Goal: Task Accomplishment & Management: Complete application form

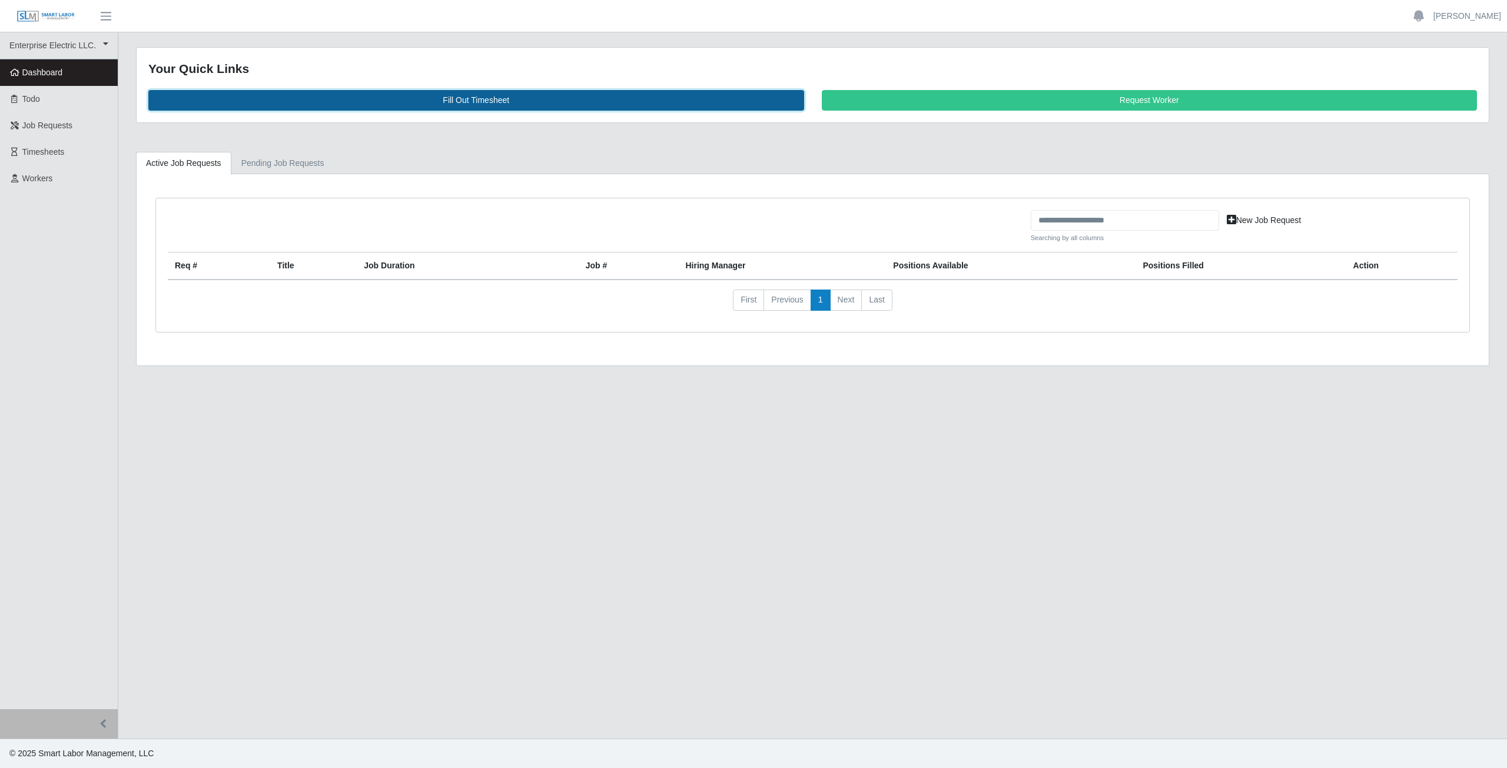
click at [462, 97] on link "Fill Out Timesheet" at bounding box center [476, 100] width 656 height 21
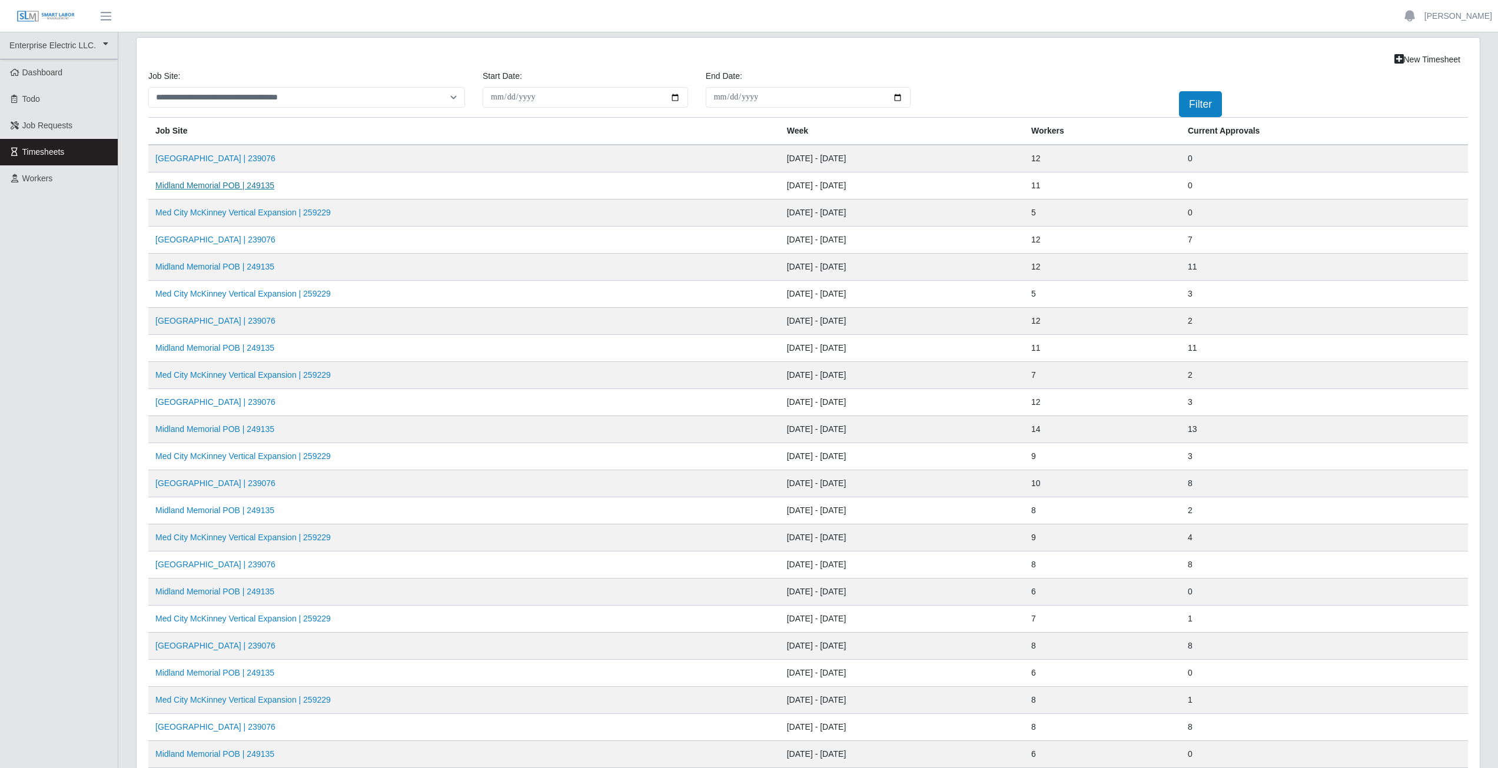
click at [233, 190] on link "Midland Memorial POB | 249135" at bounding box center [214, 185] width 119 height 9
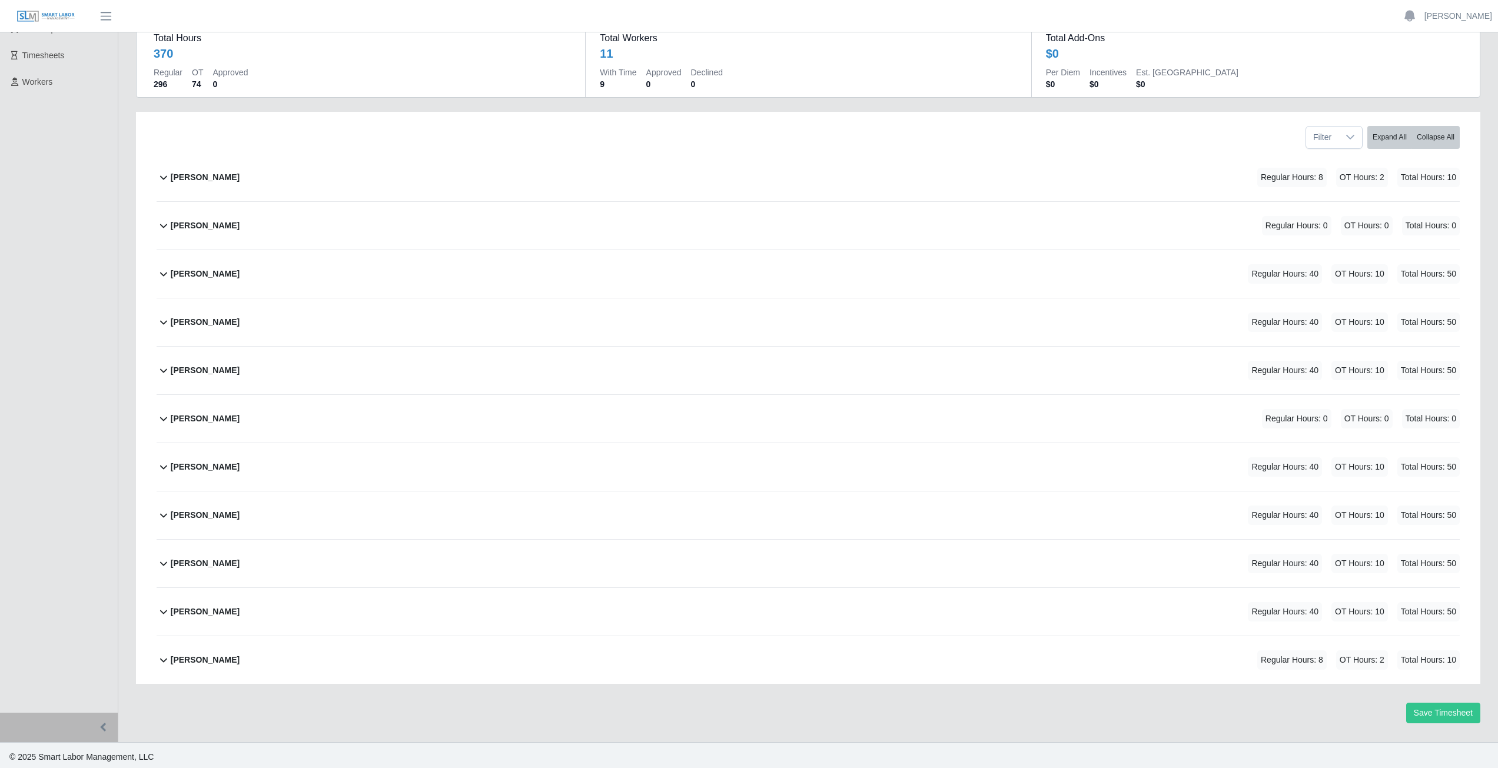
scroll to position [100, 0]
click at [1468, 10] on link "[PERSON_NAME]" at bounding box center [1459, 16] width 68 height 12
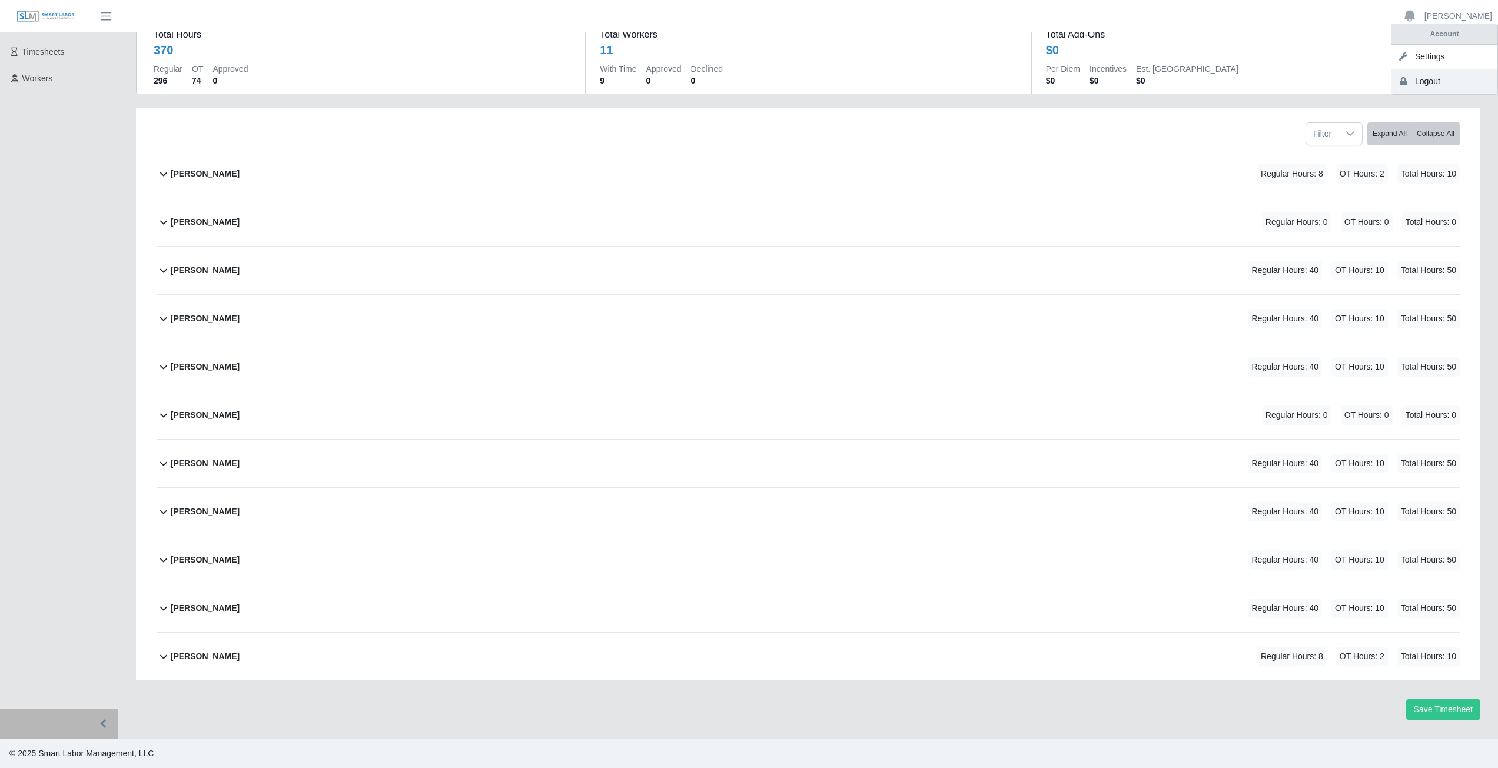
click at [1450, 90] on link "Logout" at bounding box center [1445, 81] width 106 height 25
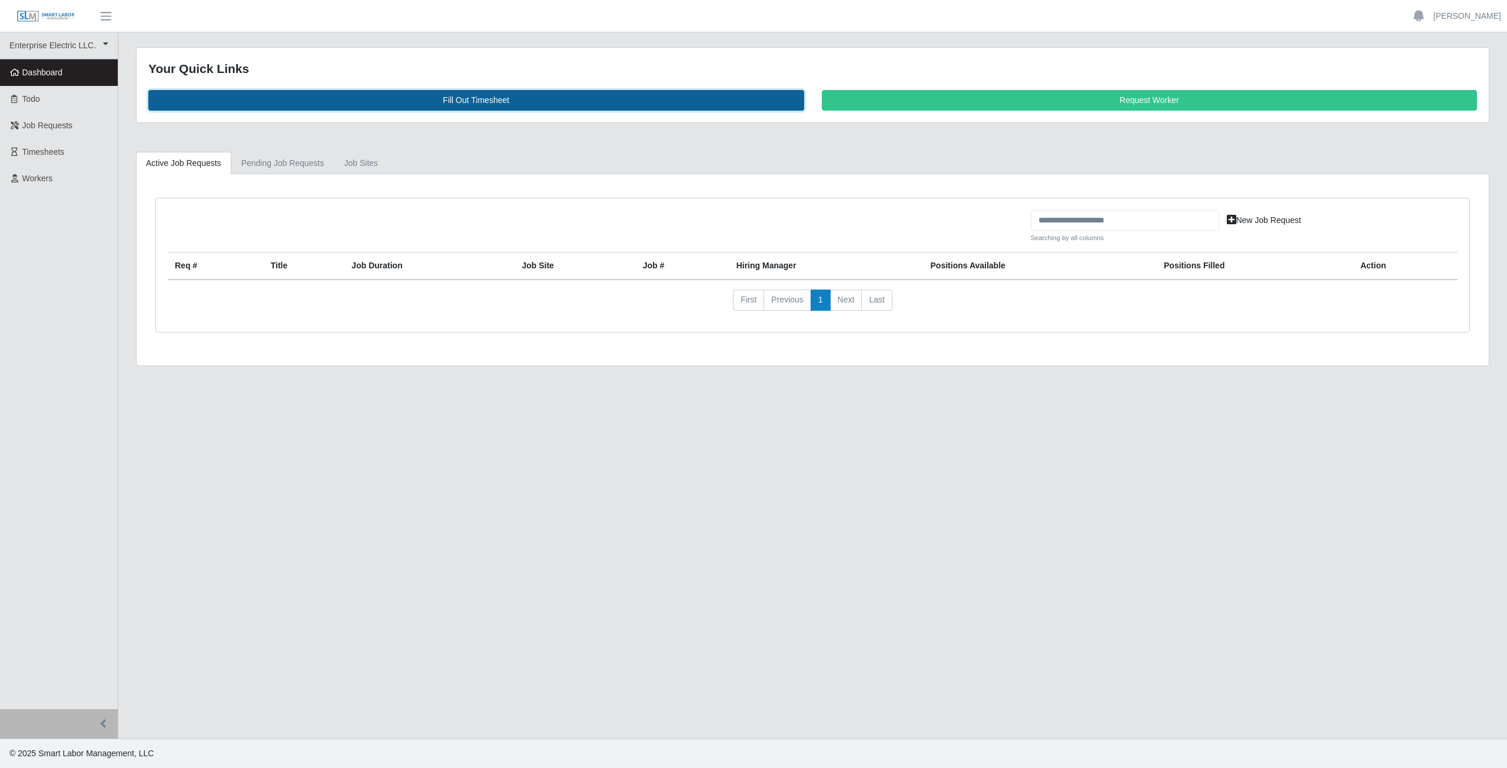
click at [471, 99] on link "Fill Out Timesheet" at bounding box center [476, 100] width 656 height 21
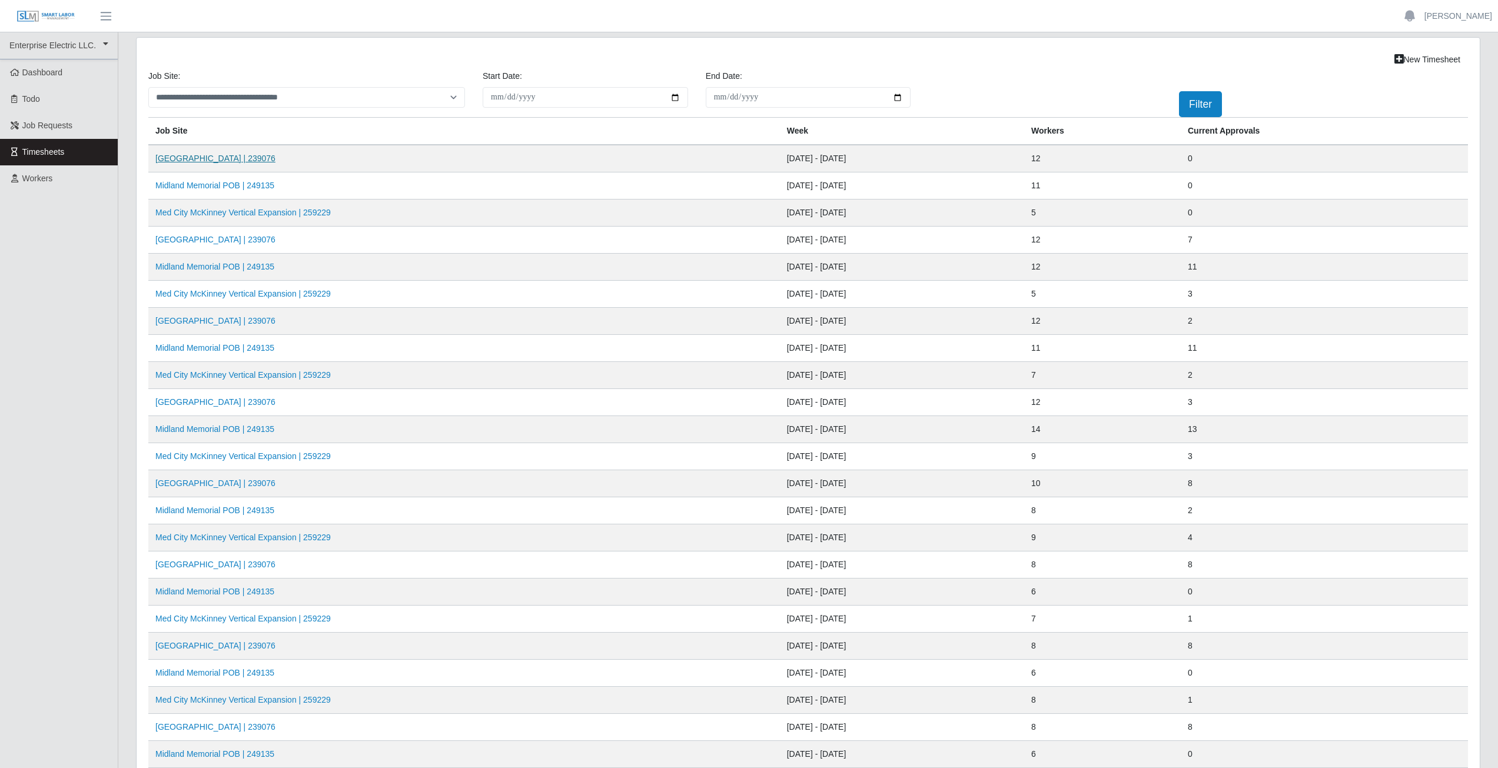
click at [227, 162] on td "[GEOGRAPHIC_DATA] | 239076" at bounding box center [464, 159] width 632 height 28
click at [228, 167] on td "[GEOGRAPHIC_DATA] | 239076" at bounding box center [464, 159] width 632 height 28
click at [194, 165] on td "Midland Memorial INFILL | 239076" at bounding box center [464, 159] width 632 height 28
click at [288, 160] on td "Midland Memorial INFILL | 239076" at bounding box center [464, 159] width 632 height 28
click at [287, 181] on td "Midland Memorial POB | 249135" at bounding box center [464, 185] width 632 height 27
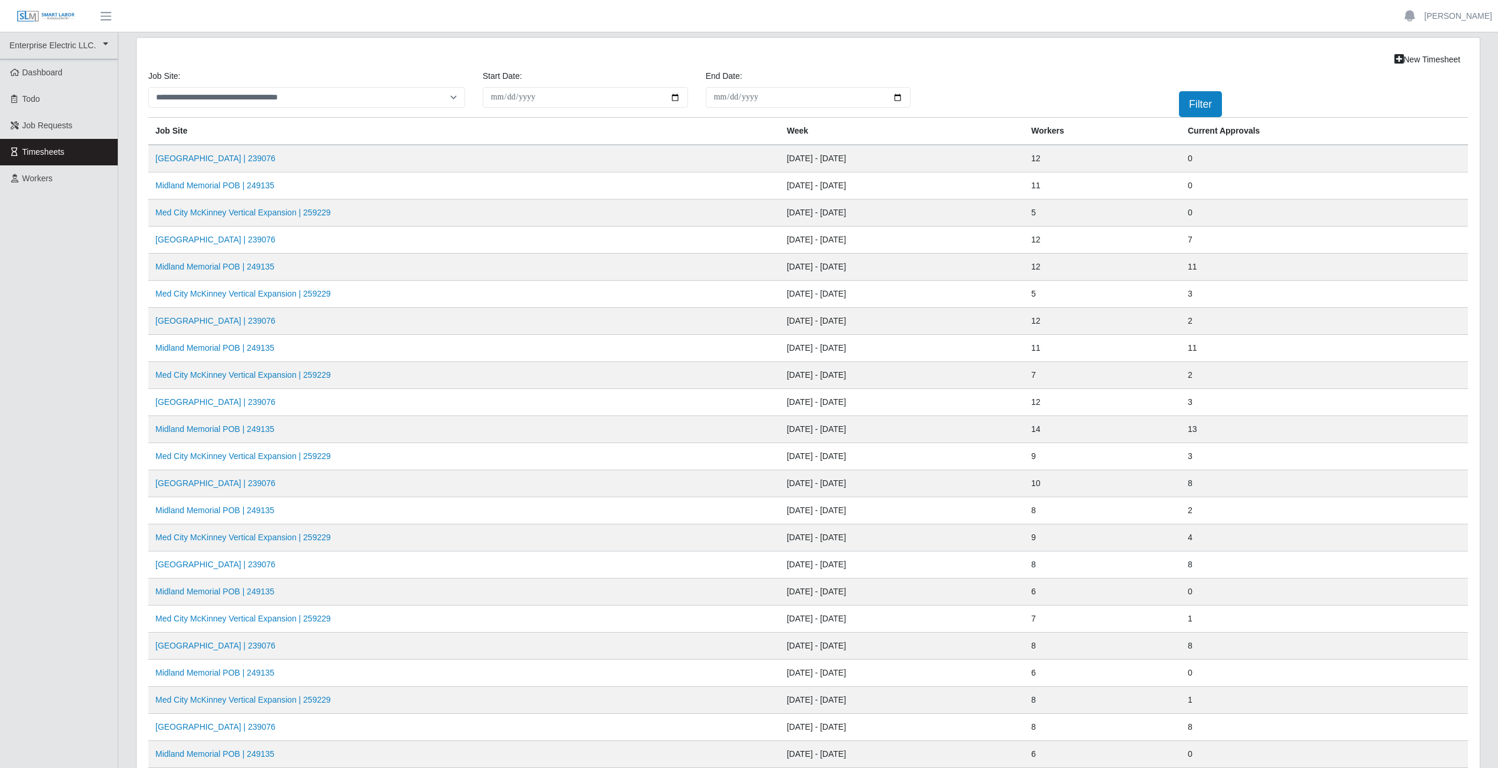
click at [287, 179] on td "Midland Memorial POB | 249135" at bounding box center [464, 185] width 632 height 27
click at [286, 176] on td "Midland Memorial POB | 249135" at bounding box center [464, 185] width 632 height 27
drag, startPoint x: 286, startPoint y: 176, endPoint x: 288, endPoint y: 182, distance: 6.1
click at [287, 182] on td "Midland Memorial POB | 249135" at bounding box center [464, 185] width 632 height 27
click at [273, 161] on link "Midland Memorial INFILL | 239076" at bounding box center [215, 158] width 120 height 9
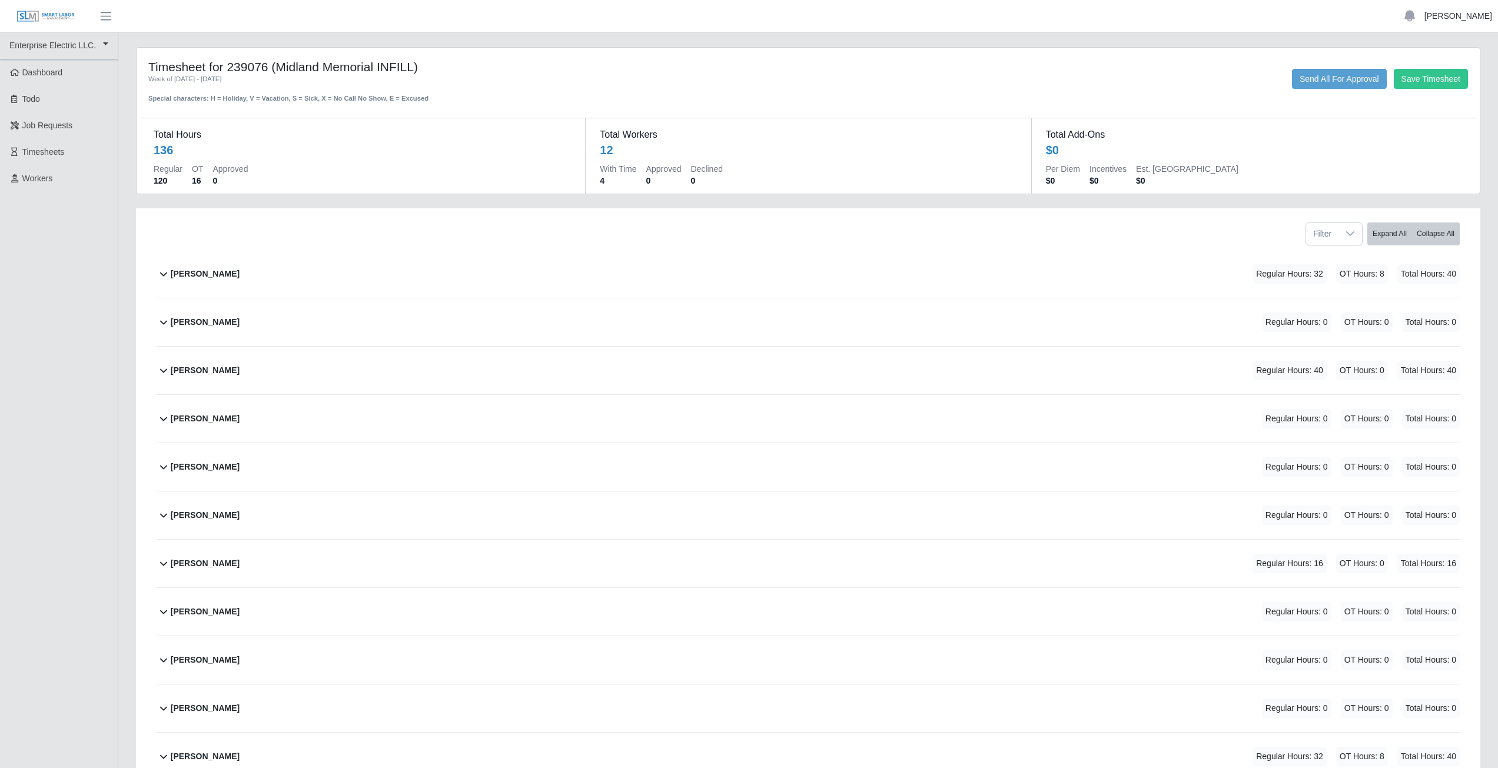
click at [1462, 19] on link "[PERSON_NAME]" at bounding box center [1459, 16] width 68 height 12
click at [1445, 85] on link "Logout" at bounding box center [1445, 81] width 106 height 25
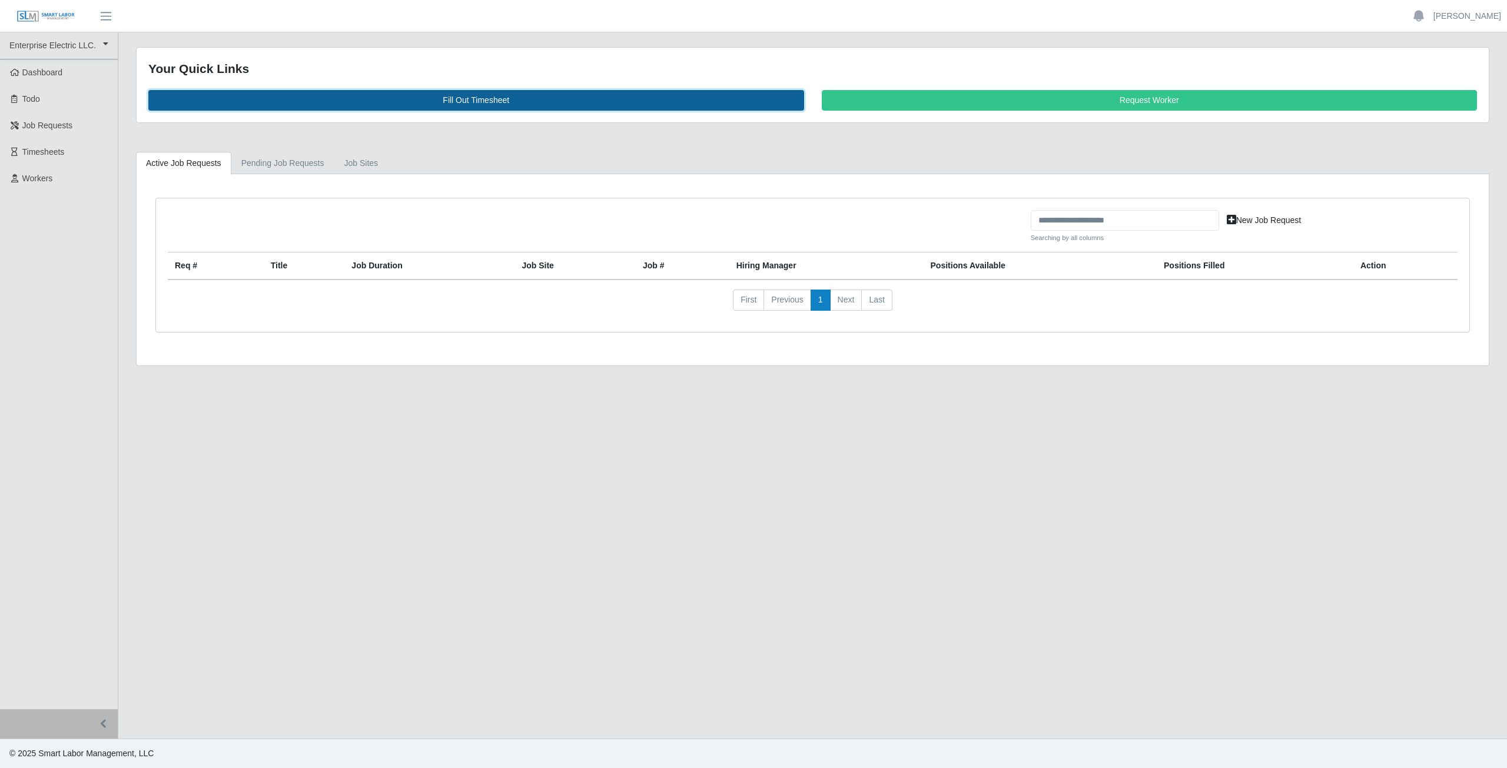
click at [459, 100] on link "Fill Out Timesheet" at bounding box center [476, 100] width 656 height 21
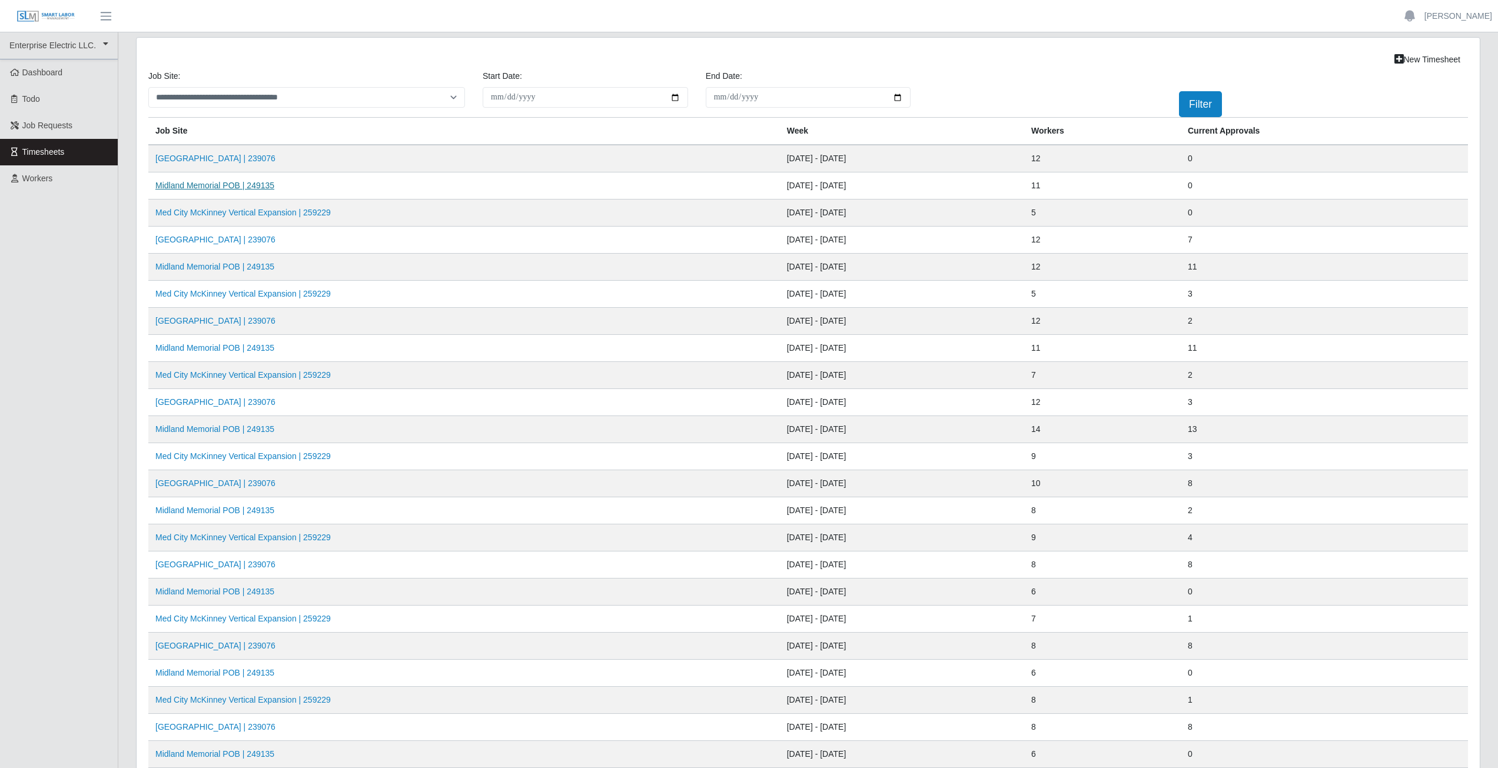
click at [210, 186] on link "Midland Memorial POB | 249135" at bounding box center [214, 185] width 119 height 9
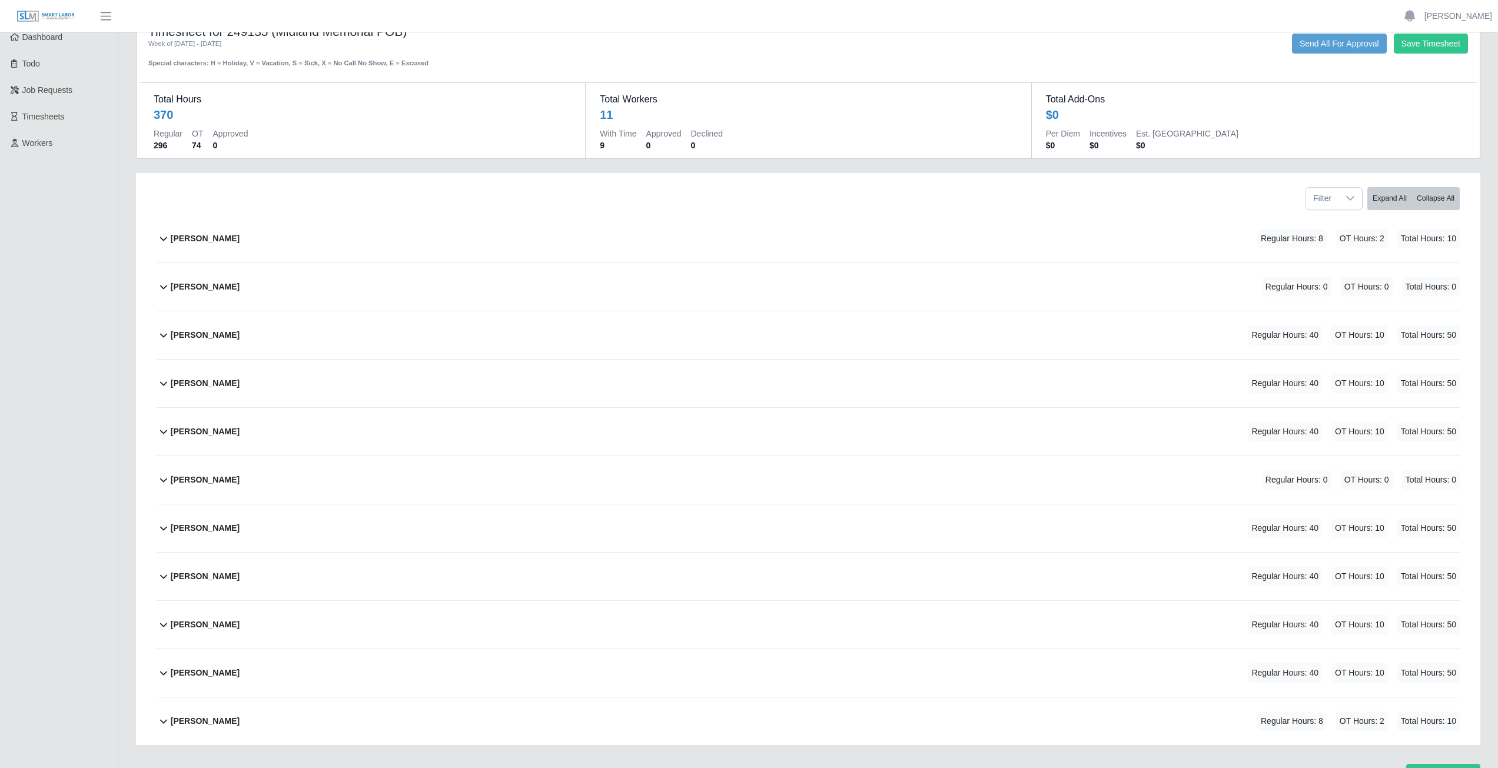
scroll to position [100, 0]
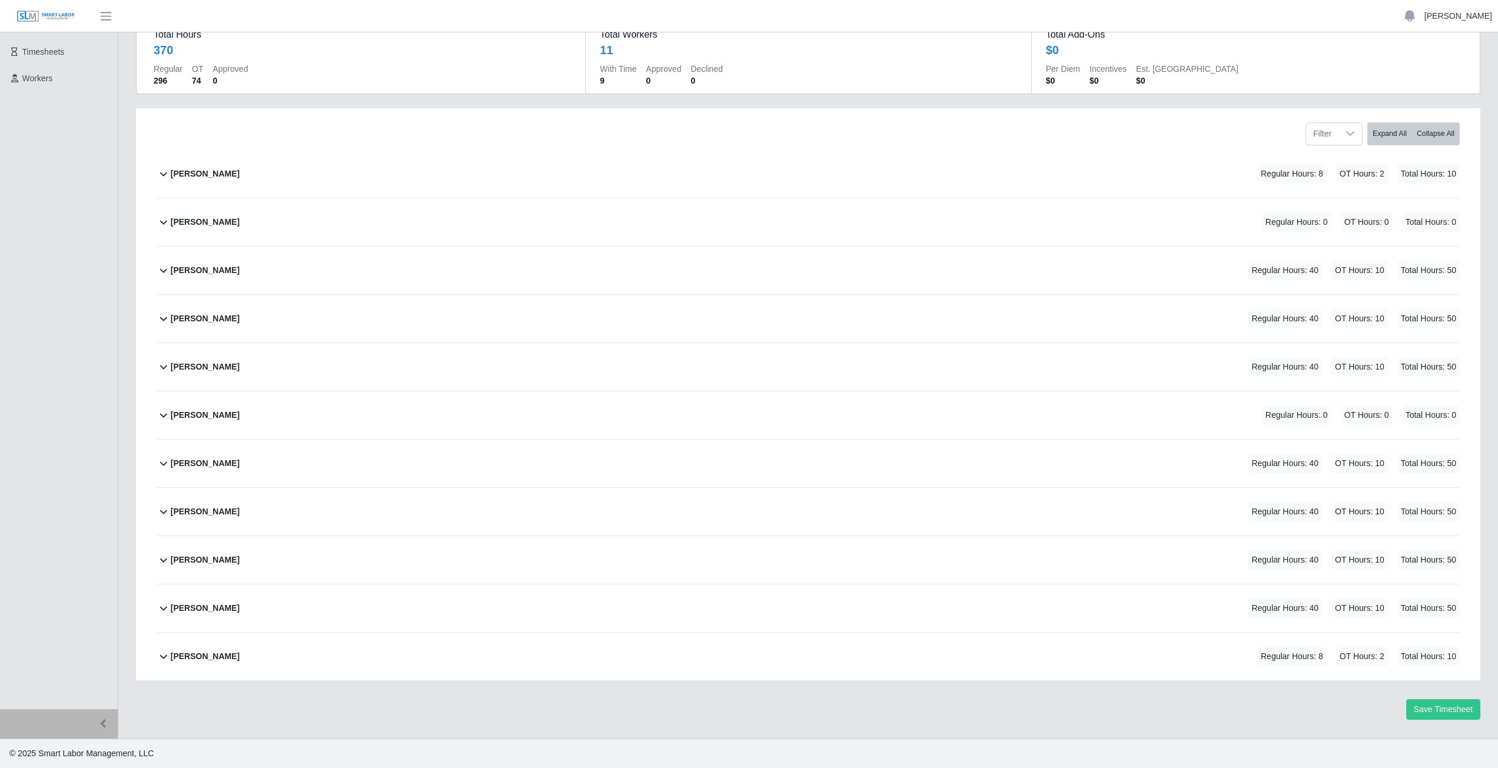
click at [1453, 18] on link "[PERSON_NAME]" at bounding box center [1459, 16] width 68 height 12
click at [1413, 90] on link "Logout" at bounding box center [1445, 81] width 106 height 25
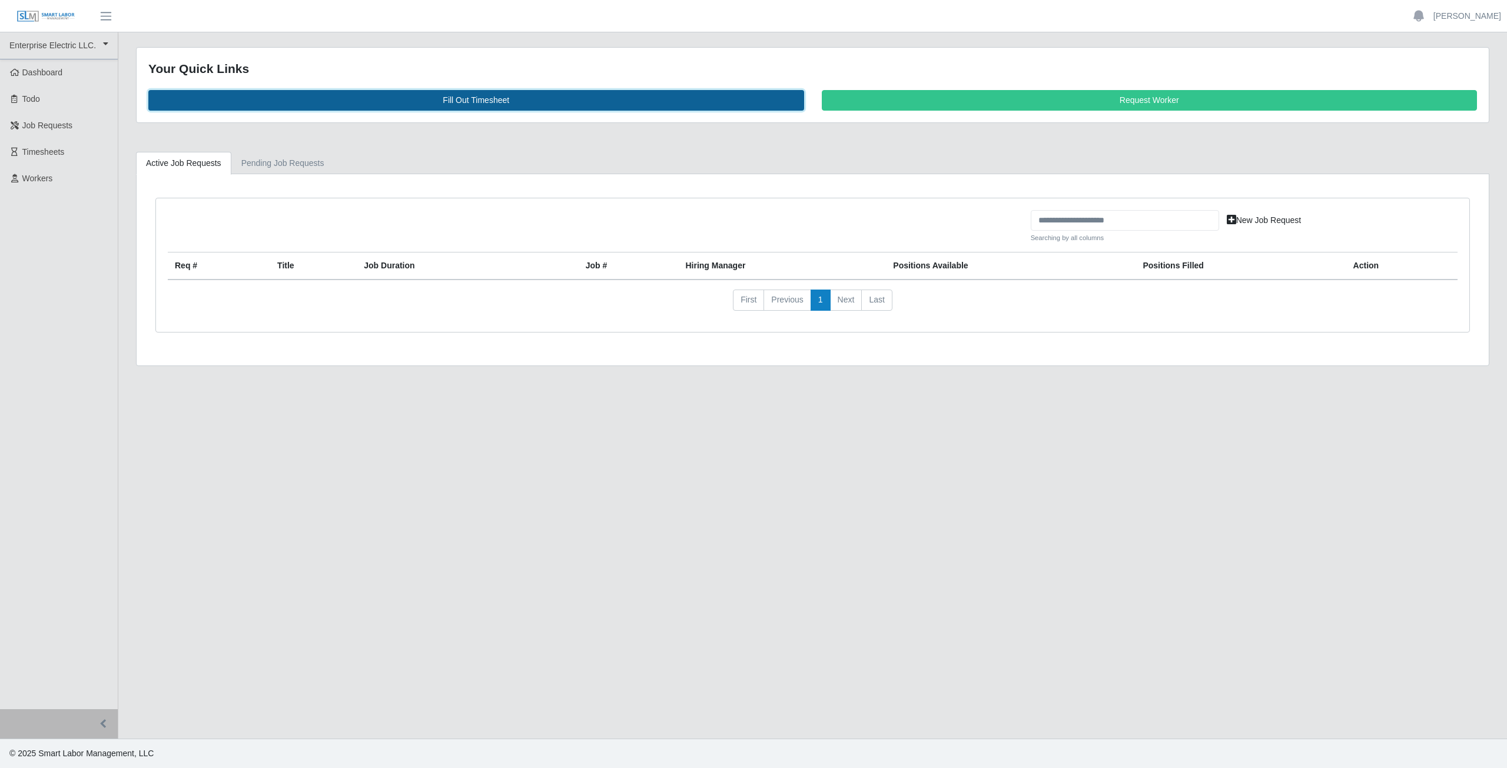
click at [464, 100] on link "Fill Out Timesheet" at bounding box center [476, 100] width 656 height 21
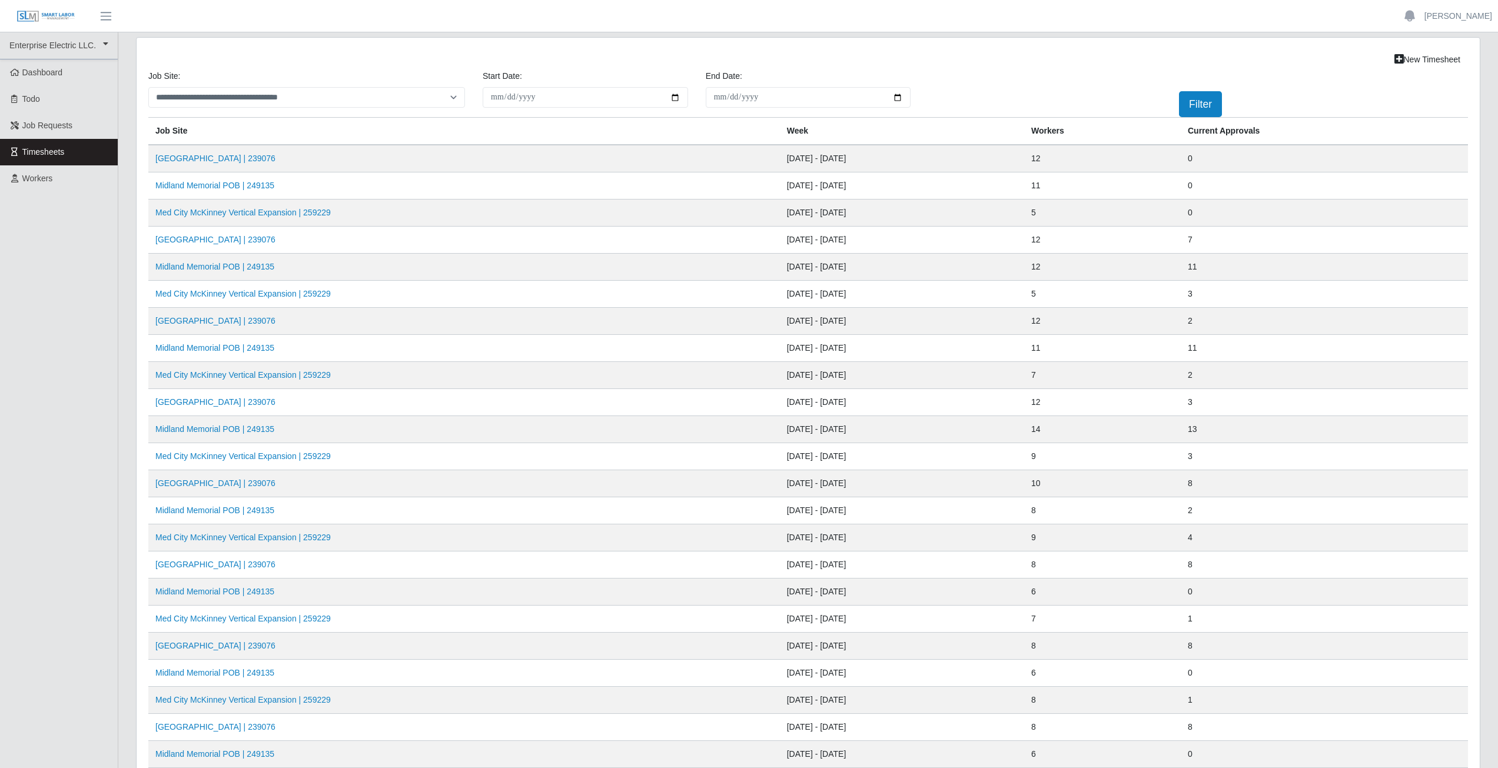
click at [234, 166] on td "[GEOGRAPHIC_DATA] | 239076" at bounding box center [464, 159] width 632 height 28
click at [221, 154] on link "Midland Memorial INFILL | 239076" at bounding box center [215, 158] width 120 height 9
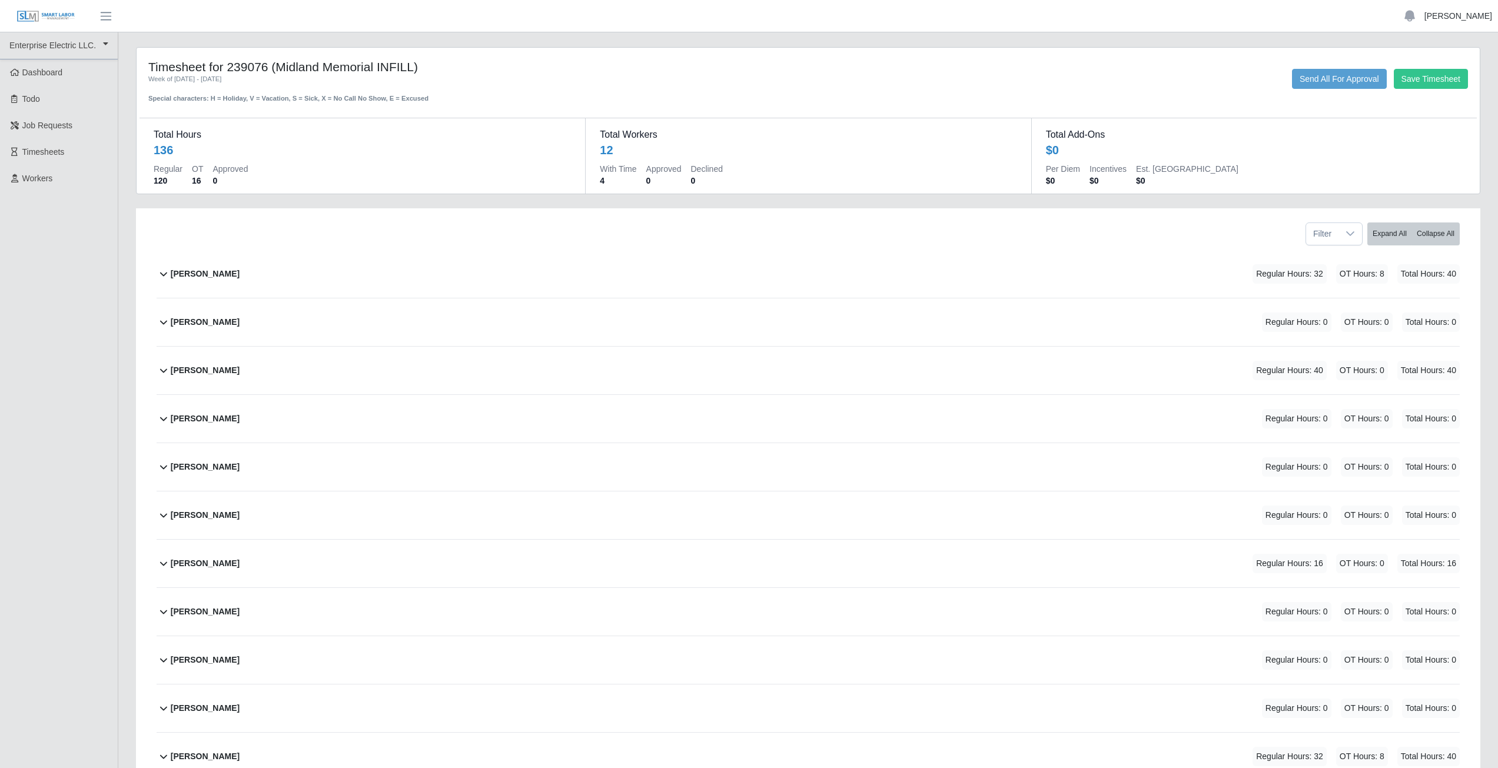
click at [1461, 20] on link "[PERSON_NAME]" at bounding box center [1459, 16] width 68 height 12
click at [1446, 88] on link "Logout" at bounding box center [1445, 81] width 106 height 25
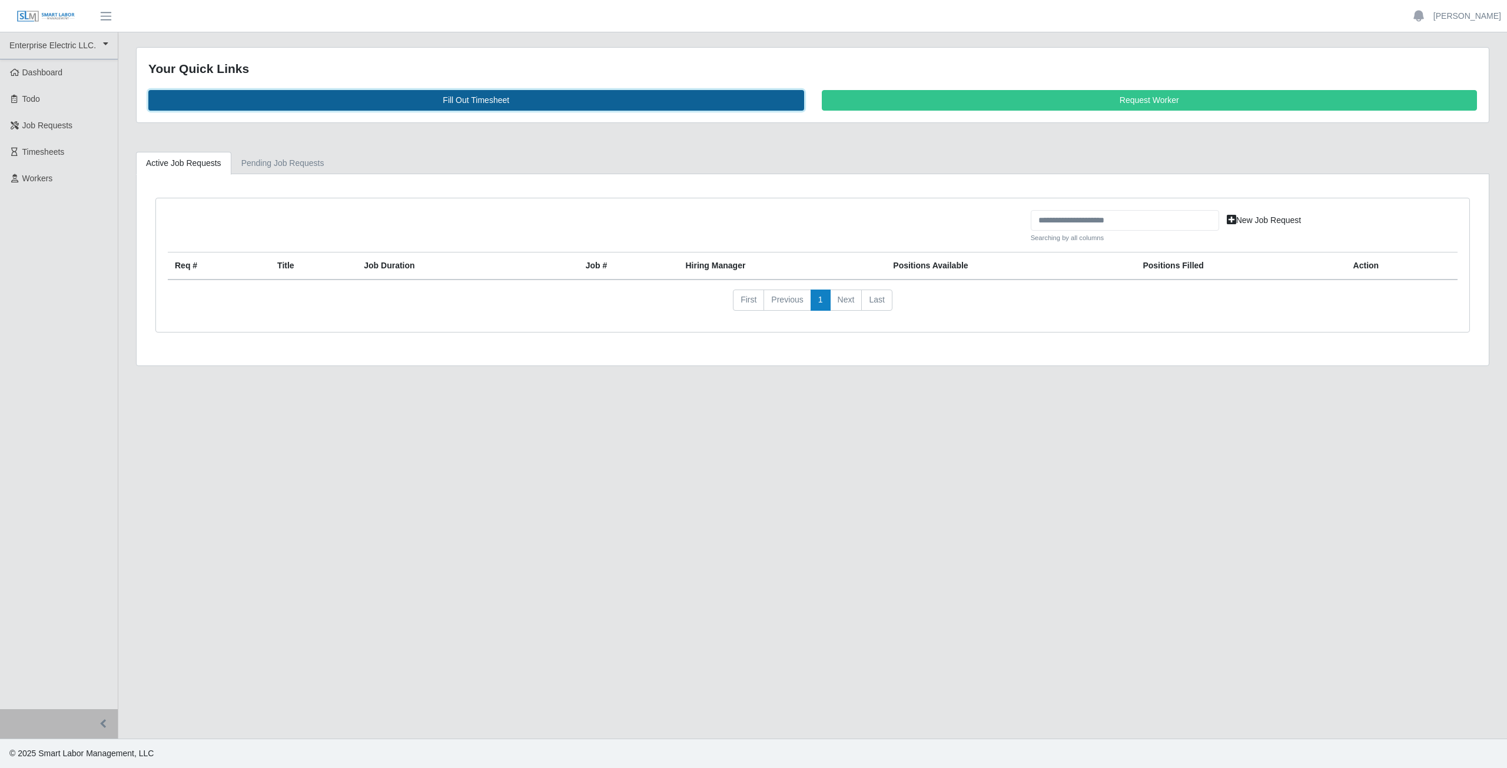
click at [456, 95] on link "Fill Out Timesheet" at bounding box center [476, 100] width 656 height 21
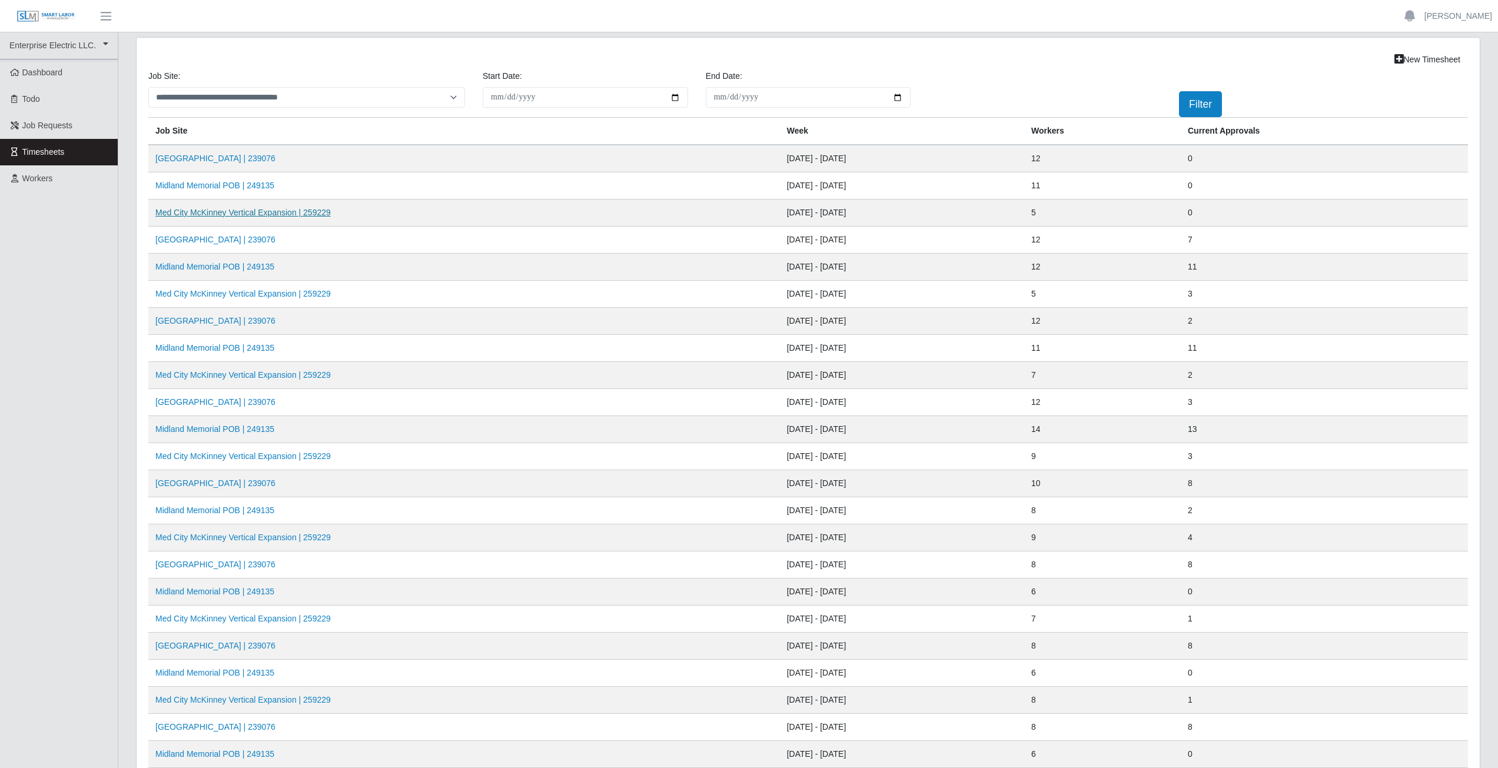
click at [238, 217] on link "Med City McKinney Vertical Expansion | 259229" at bounding box center [242, 212] width 175 height 9
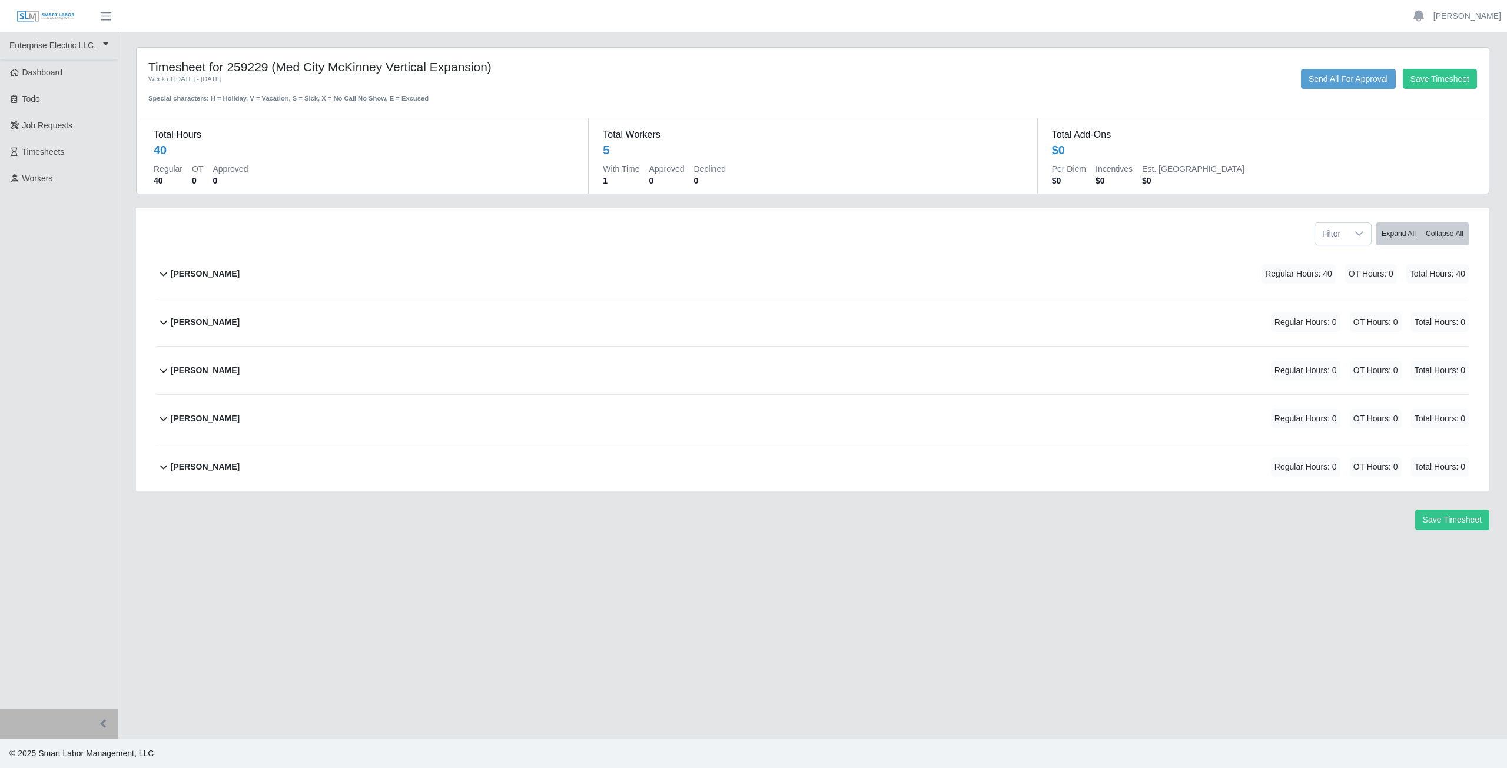
click at [233, 271] on div "[PERSON_NAME] Regular Hours: 40 OT Hours: 0 Total Hours: 40" at bounding box center [820, 274] width 1298 height 48
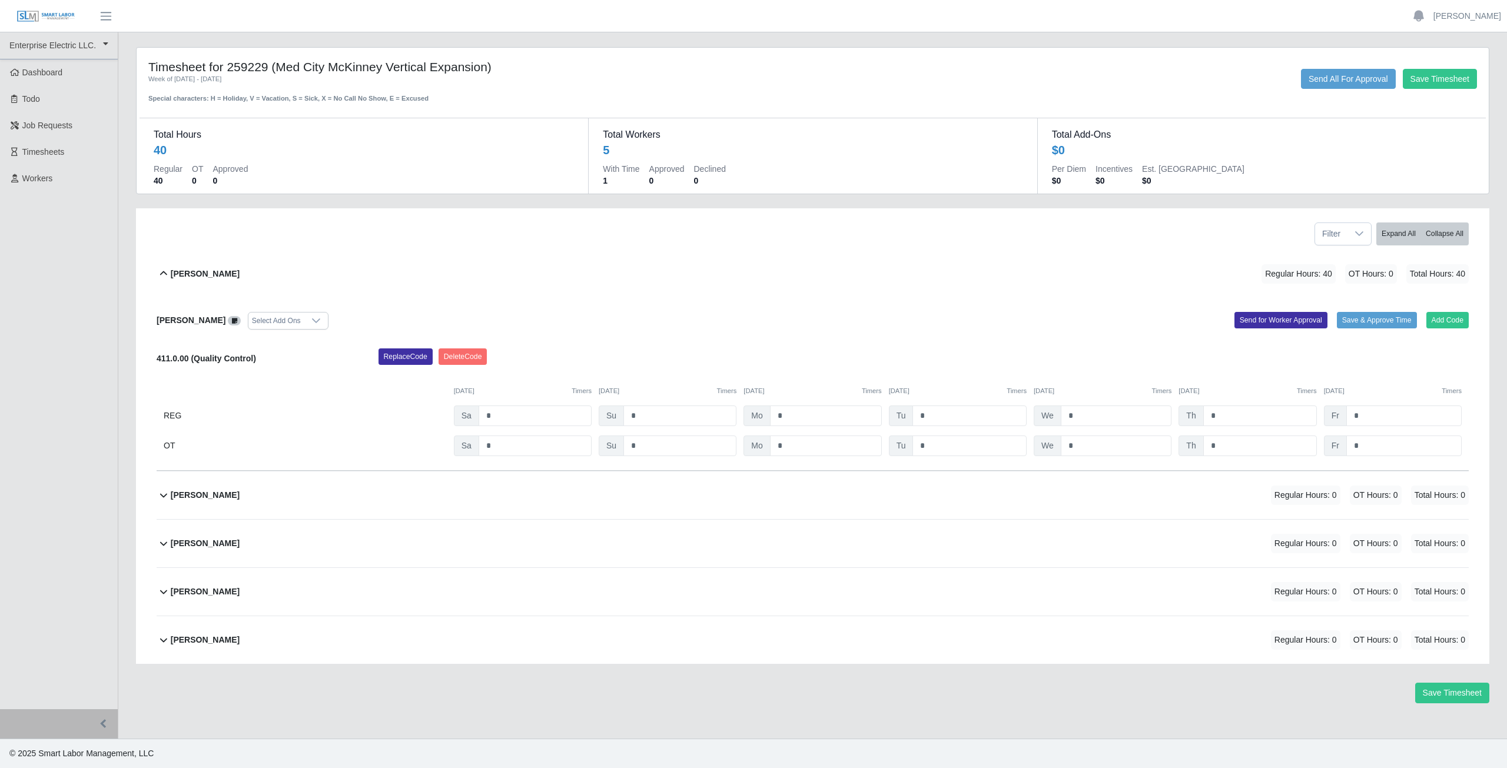
click at [162, 276] on icon at bounding box center [164, 274] width 14 height 14
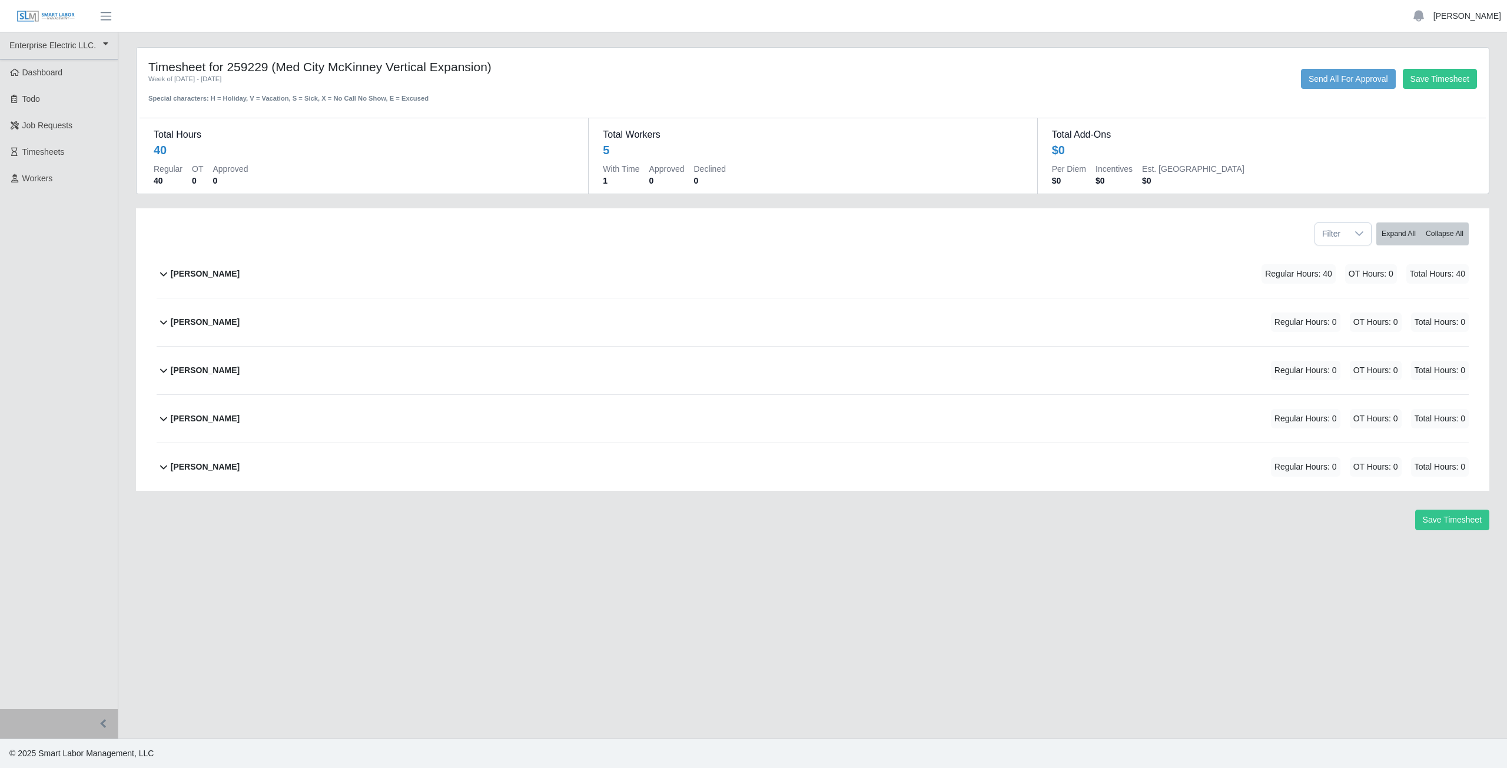
click at [1468, 17] on link "[PERSON_NAME]" at bounding box center [1467, 16] width 68 height 12
click at [1446, 85] on link "Logout" at bounding box center [1453, 81] width 106 height 25
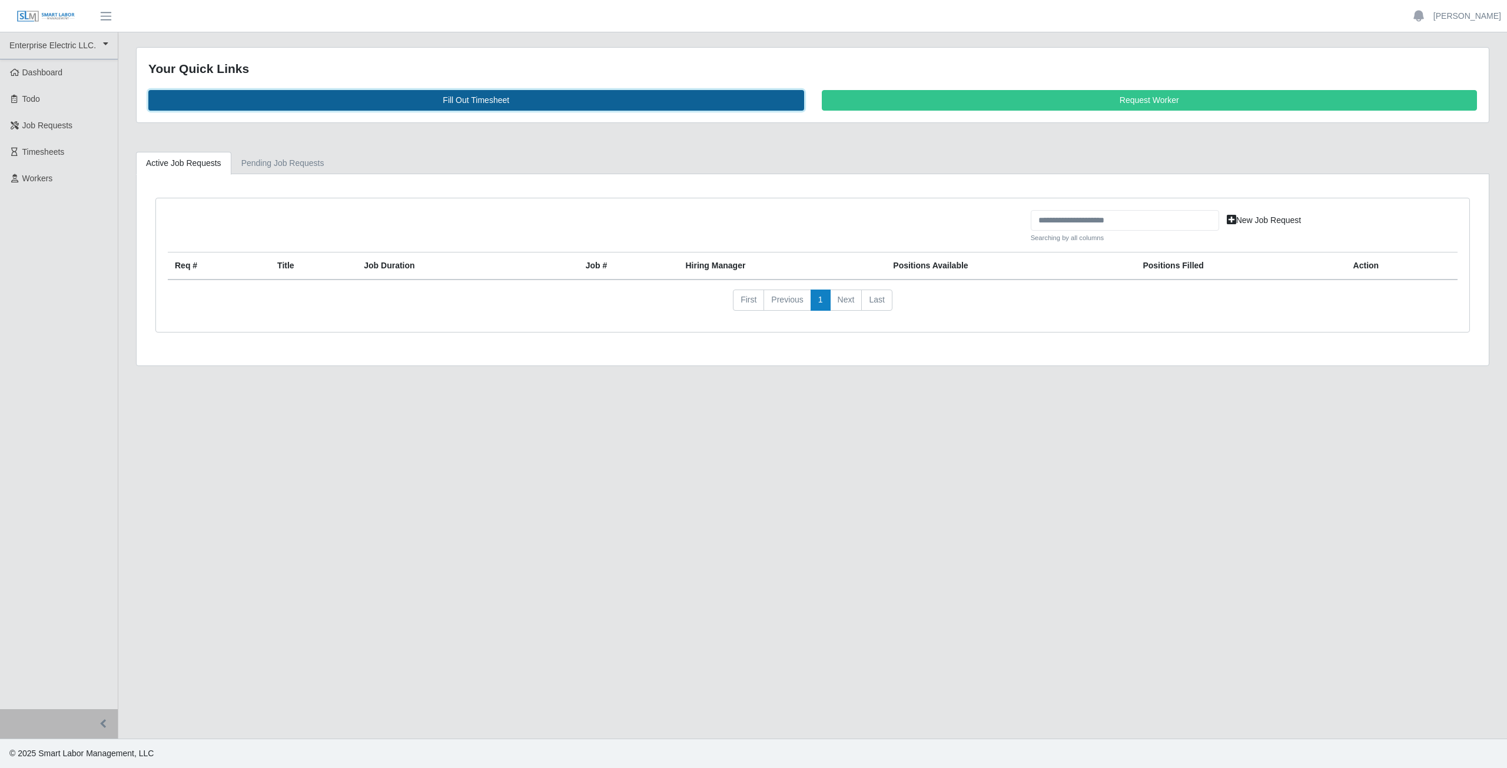
click at [476, 98] on link "Fill Out Timesheet" at bounding box center [476, 100] width 656 height 21
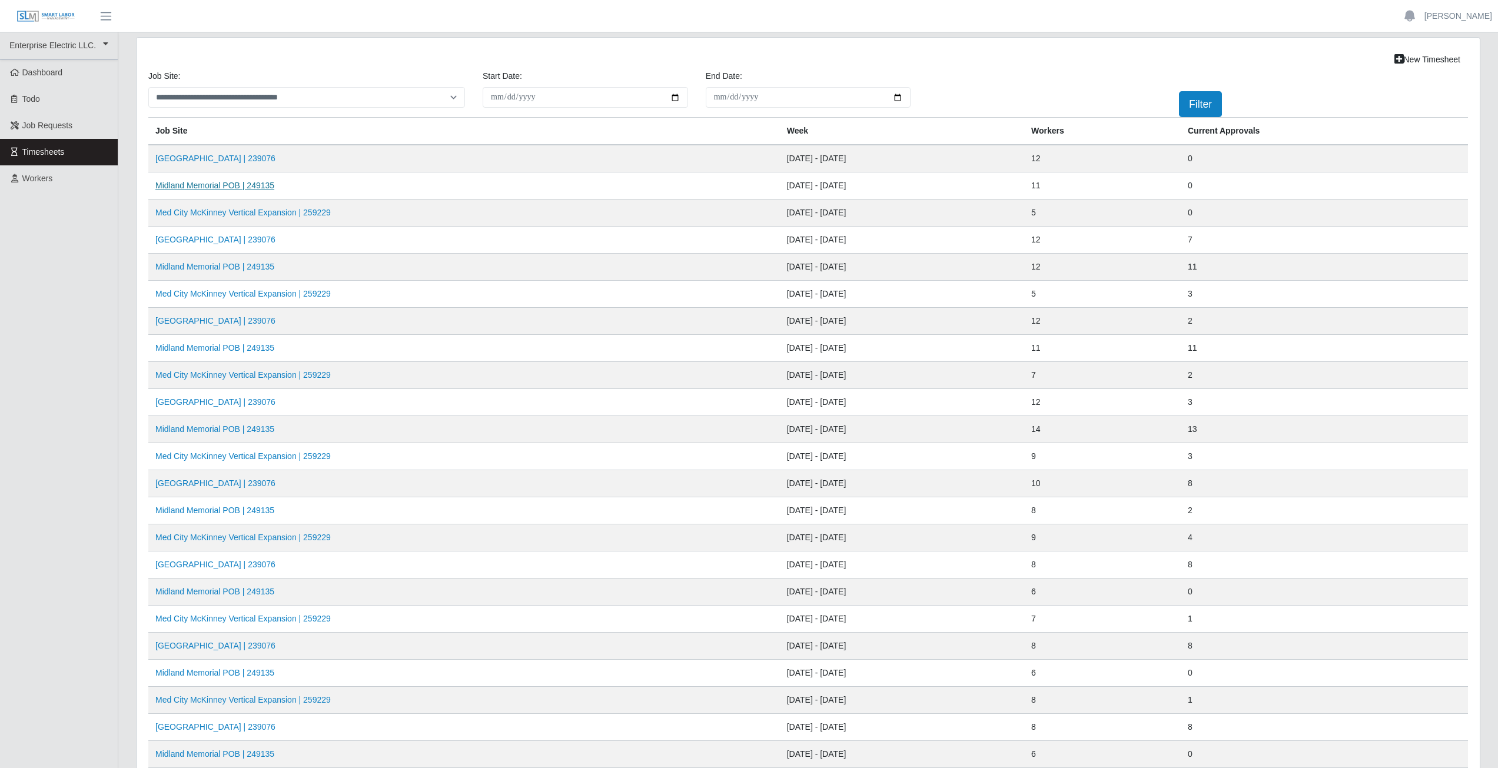
click at [224, 190] on link "Midland Memorial POB | 249135" at bounding box center [214, 185] width 119 height 9
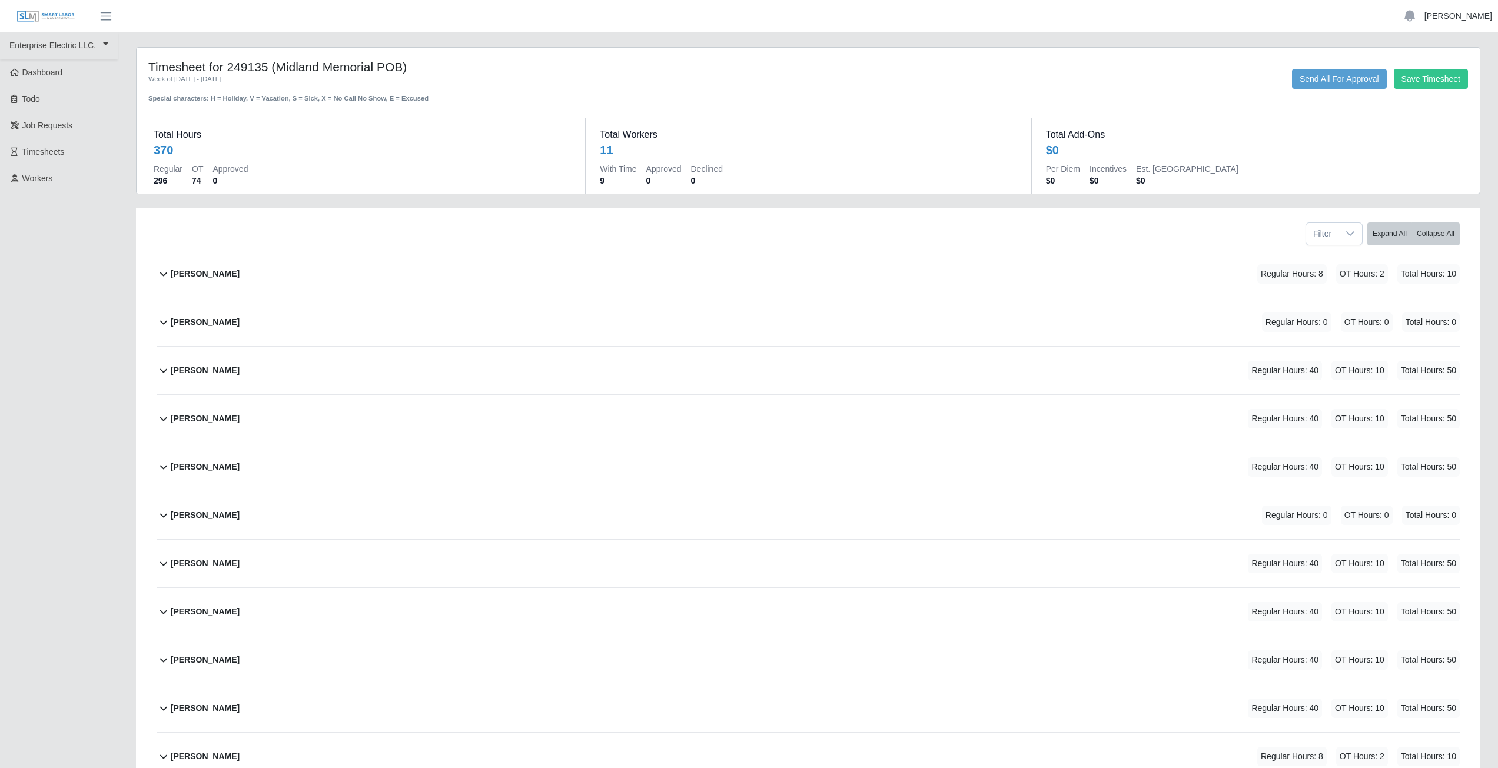
click at [1458, 19] on link "[PERSON_NAME]" at bounding box center [1459, 16] width 68 height 12
click at [1435, 87] on link "Logout" at bounding box center [1445, 81] width 106 height 25
